Goal: Information Seeking & Learning: Learn about a topic

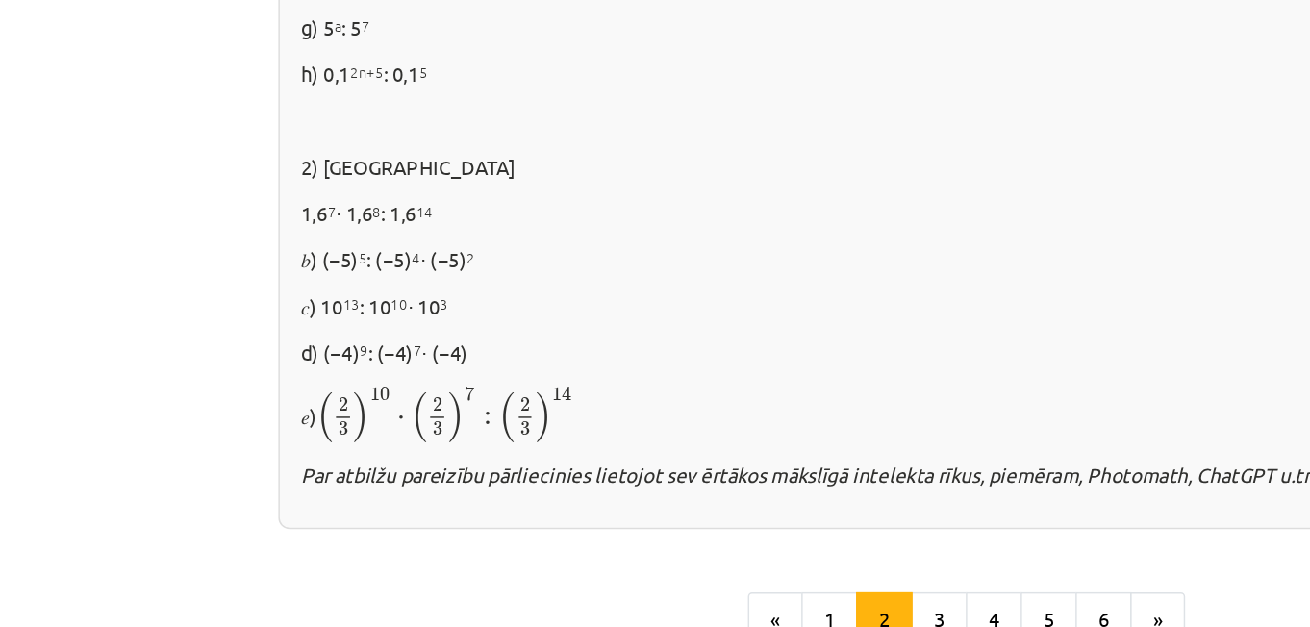
scroll to position [487, 0]
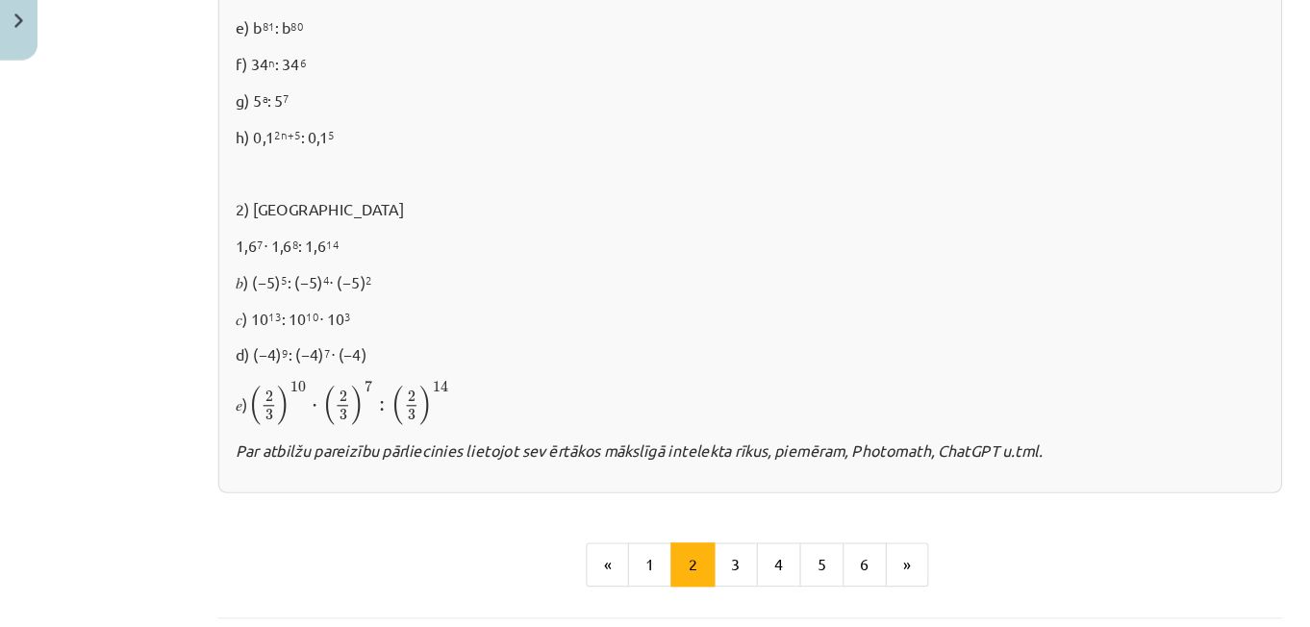
click at [166, 381] on div "Mācību tēma: Matemātikas i - 12. klases 1. ieskaites mācību materiāls (ab) #2 📝…" at bounding box center [655, 313] width 1310 height 627
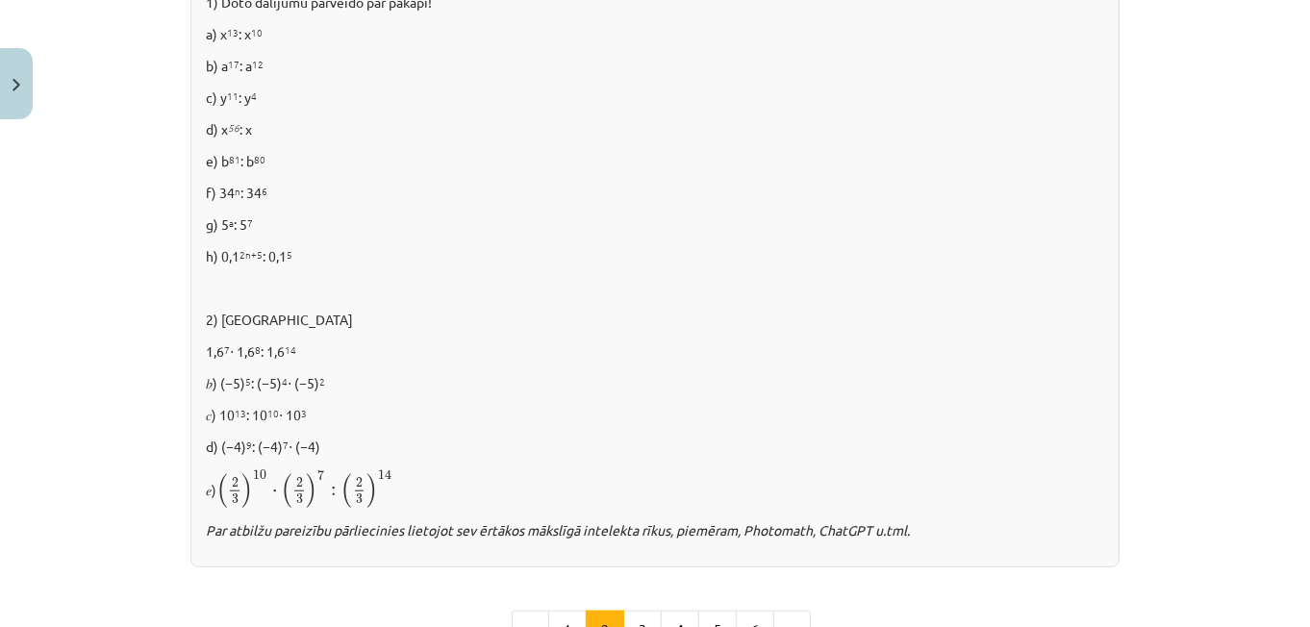
click at [192, 364] on div "✍️ [PERSON_NAME] PATS! 1) Doto dalījumu pārveido par pakāpi! a) x 13 : x 10 b) …" at bounding box center [654, 256] width 929 height 622
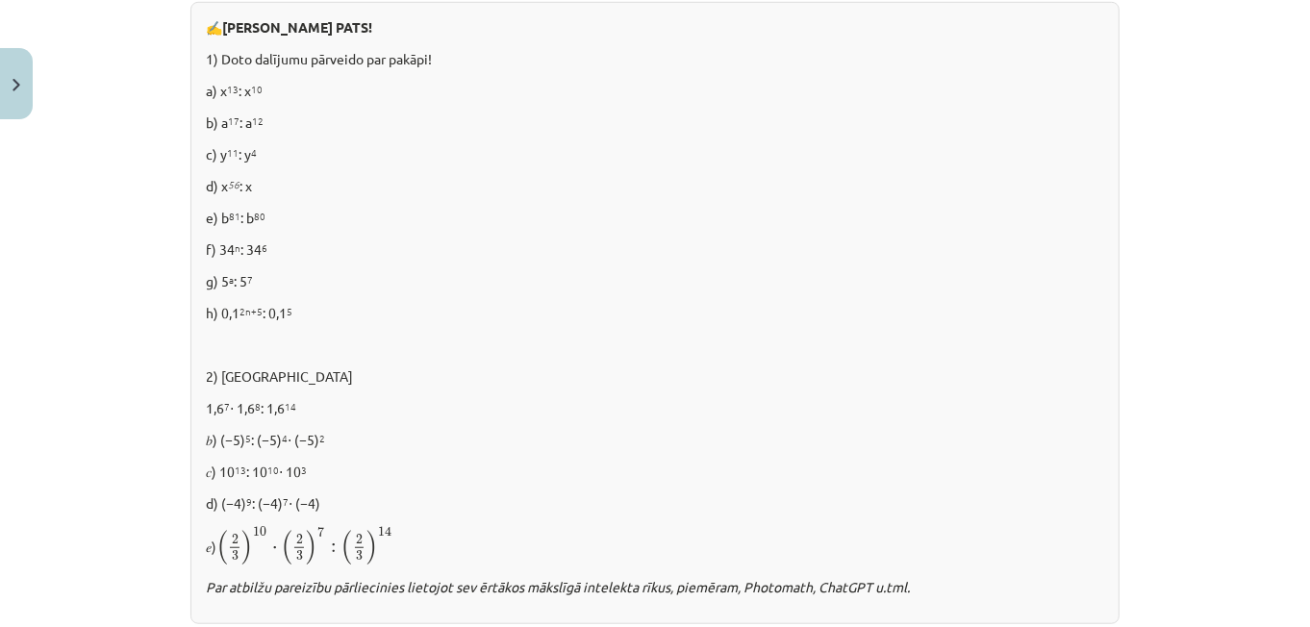
scroll to position [1116, 0]
click at [902, 390] on div "✍️ [PERSON_NAME] PATS! 1) Doto dalījumu pārveido par pakāpi! a) x 13 : x 10 b) …" at bounding box center [654, 313] width 929 height 622
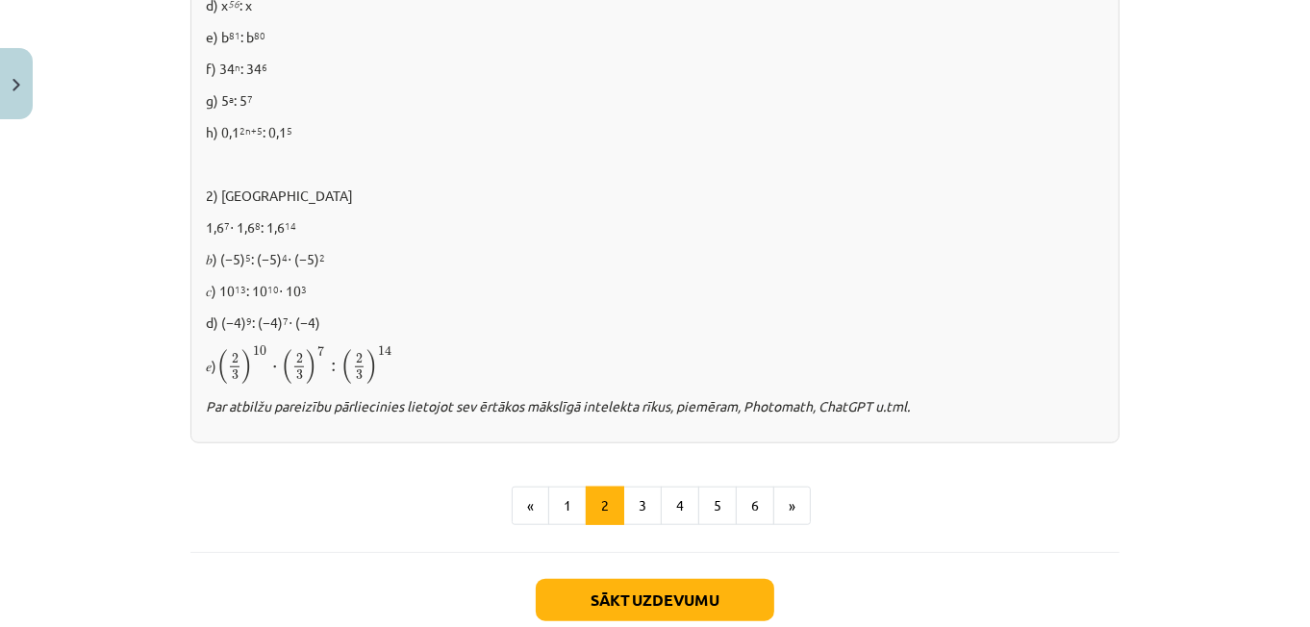
scroll to position [1299, 0]
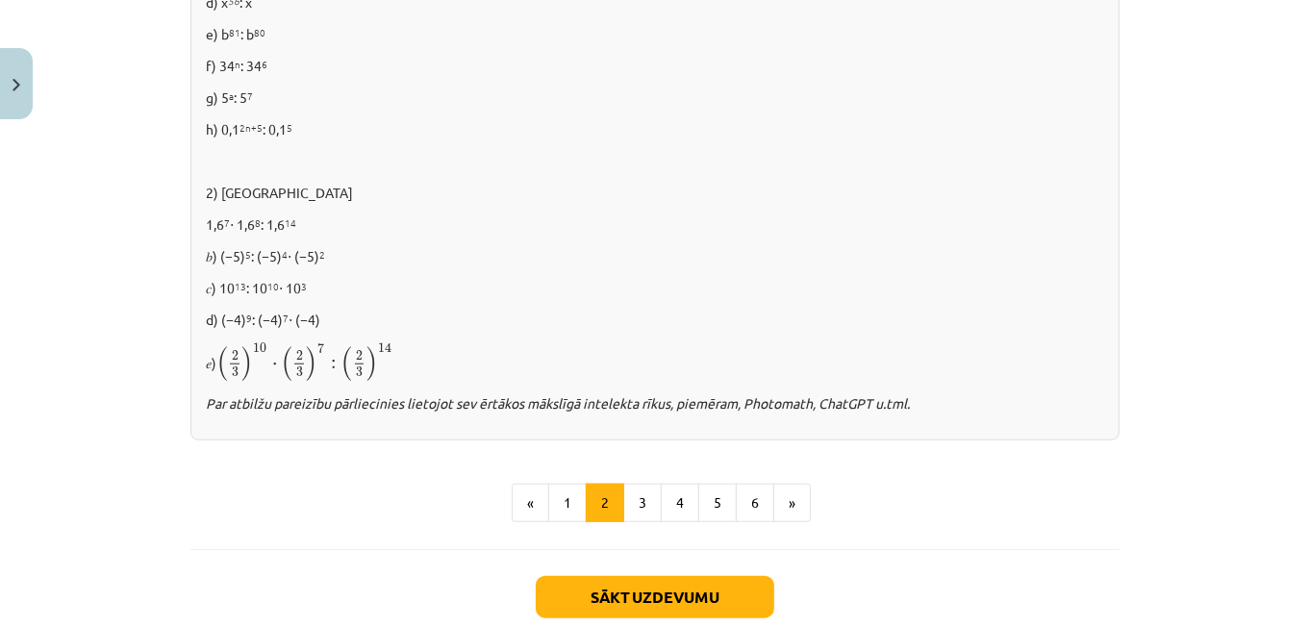
click at [952, 398] on p "Par atbilžu pareizību pārliecinies lietojot sev ērtākos mākslīgā intelekta rīku…" at bounding box center [655, 403] width 898 height 20
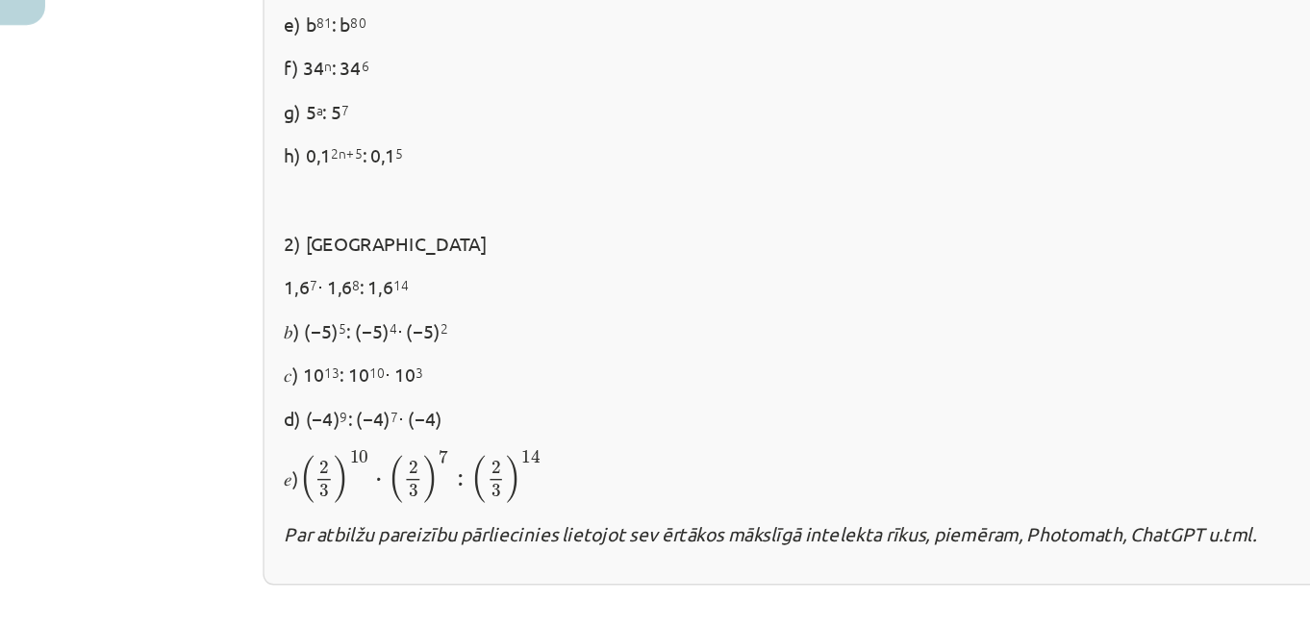
scroll to position [1214, 0]
